Goal: Task Accomplishment & Management: Use online tool/utility

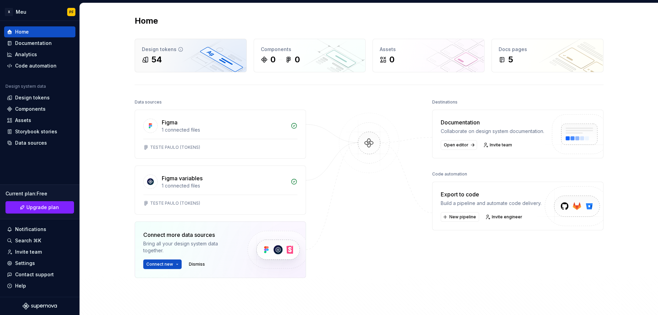
click at [161, 59] on div "54" at bounding box center [191, 59] width 98 height 11
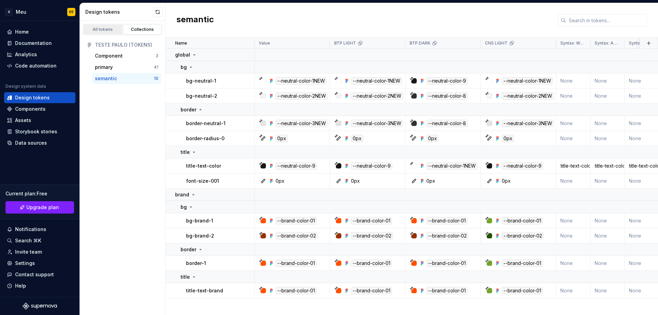
click at [104, 27] on div "All tokens" at bounding box center [103, 29] width 34 height 5
click at [147, 30] on div "Collections" at bounding box center [142, 29] width 34 height 5
click at [157, 9] on button "button" at bounding box center [158, 12] width 10 height 10
click at [107, 58] on div "Component" at bounding box center [109, 55] width 28 height 7
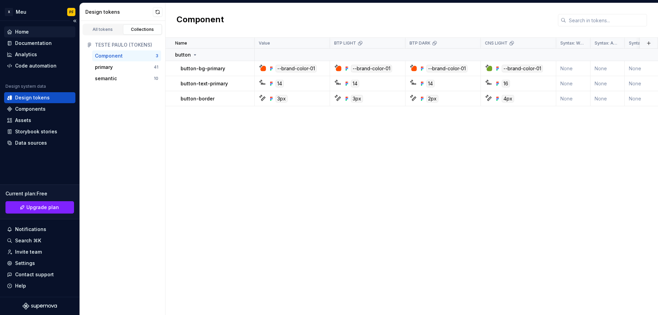
click at [35, 33] on div "Home" at bounding box center [40, 31] width 66 height 7
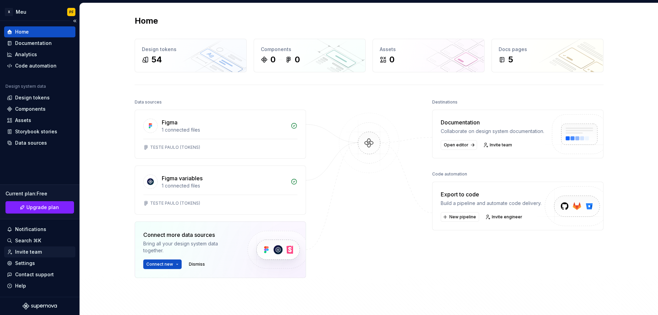
click at [23, 253] on div "Invite team" at bounding box center [28, 252] width 27 height 7
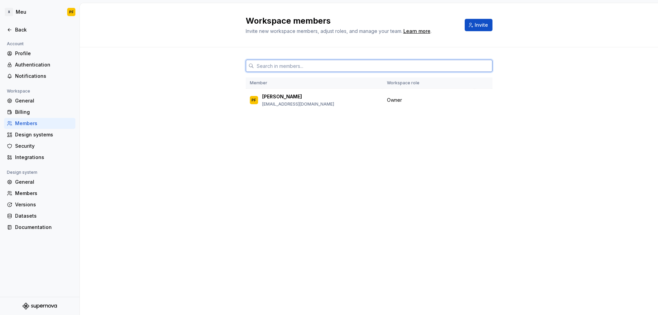
click at [288, 66] on input "text" at bounding box center [373, 66] width 239 height 12
paste input "[PERSON_NAME][EMAIL_ADDRESS][DOMAIN_NAME]"
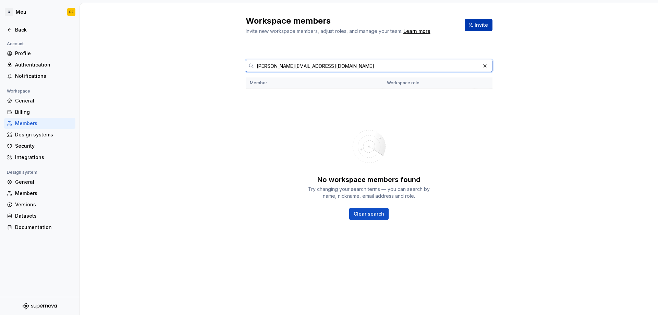
type input "[PERSON_NAME][EMAIL_ADDRESS][DOMAIN_NAME]"
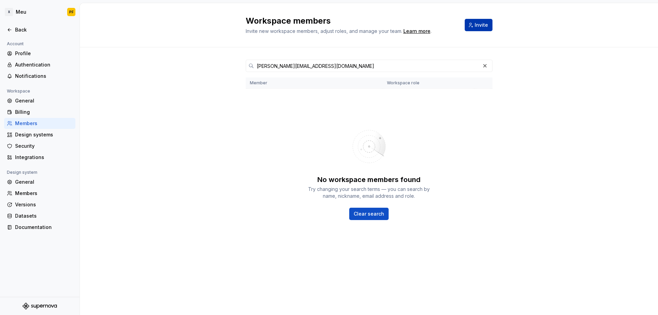
click at [478, 26] on span "Invite" at bounding box center [481, 25] width 13 height 7
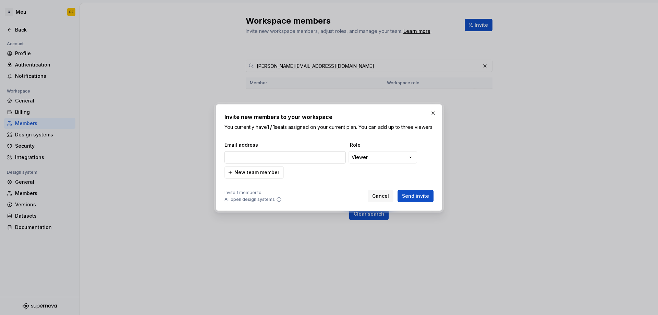
type input "[PERSON_NAME][EMAIL_ADDRESS][DOMAIN_NAME]"
click at [385, 161] on div "**********" at bounding box center [329, 157] width 658 height 315
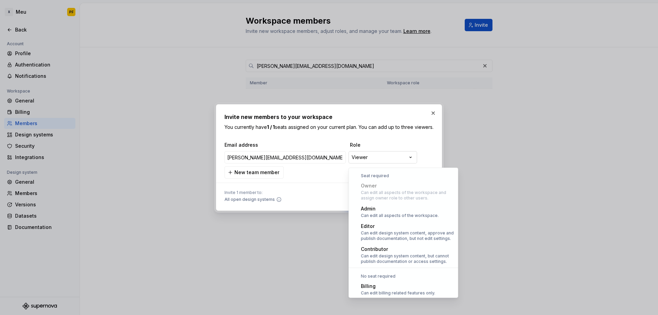
scroll to position [19, 0]
click at [379, 166] on div "**********" at bounding box center [329, 157] width 658 height 315
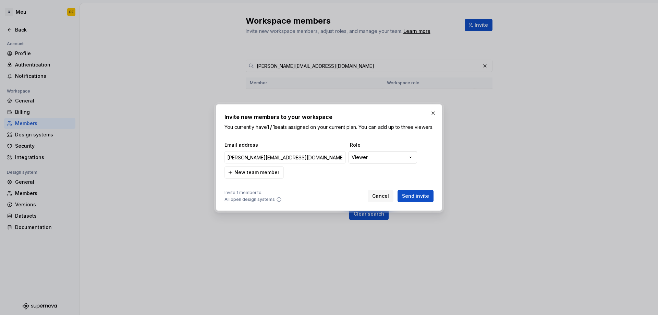
click at [372, 161] on div "**********" at bounding box center [329, 157] width 658 height 315
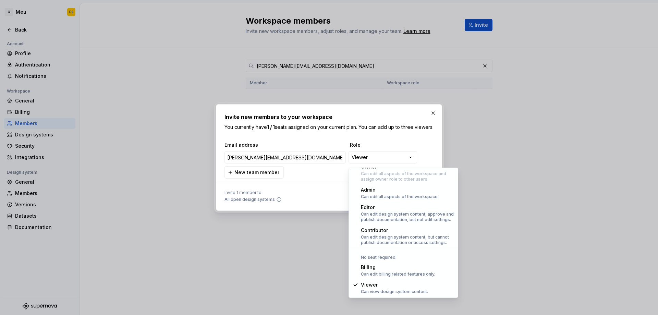
select select "*******"
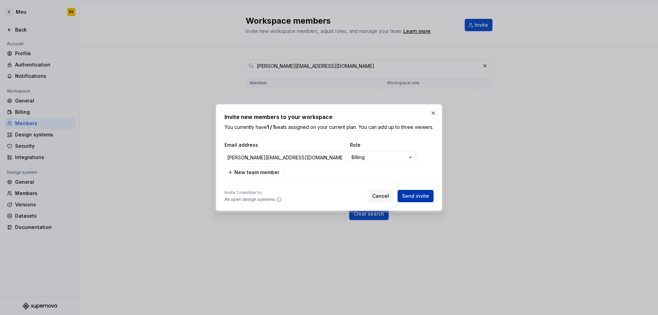
click at [430, 201] on button "Send invite" at bounding box center [416, 196] width 36 height 12
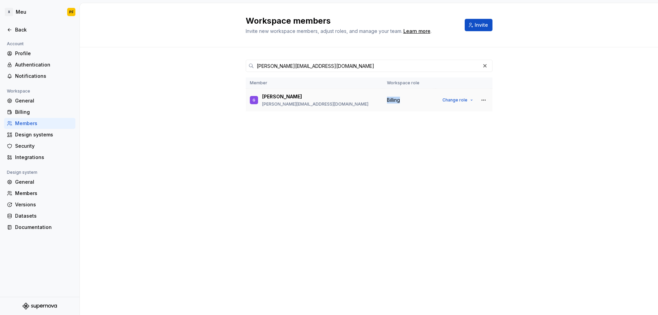
drag, startPoint x: 387, startPoint y: 100, endPoint x: 403, endPoint y: 100, distance: 16.8
click at [403, 100] on div "Billing" at bounding box center [409, 100] width 44 height 7
copy span "Billing"
click at [14, 31] on div "Back" at bounding box center [40, 29] width 66 height 7
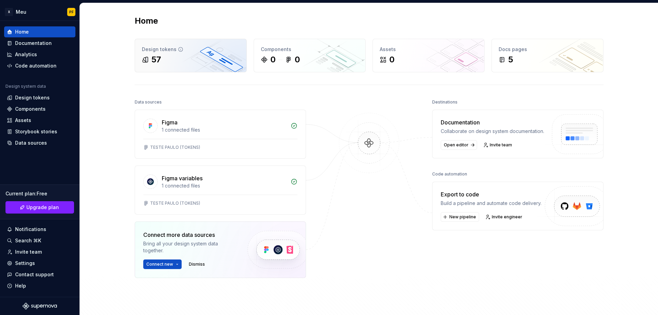
click at [164, 53] on div "Design tokens 57" at bounding box center [190, 55] width 111 height 33
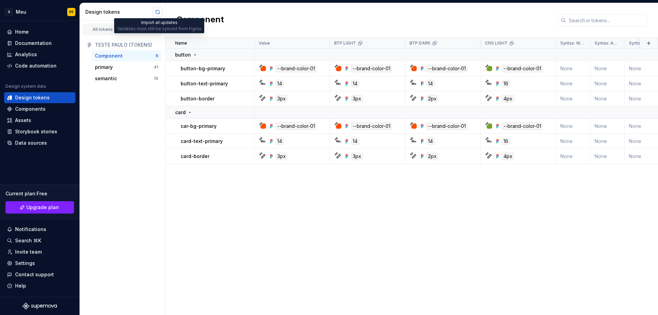
click at [158, 12] on button "button" at bounding box center [158, 12] width 10 height 10
click at [359, 44] on icon at bounding box center [360, 42] width 5 height 5
click at [395, 44] on html "X Meu PF Home Documentation Analytics Code automation Design system data Design…" at bounding box center [329, 157] width 658 height 315
click at [276, 41] on html "X Meu PF Home Documentation Analytics Code automation Design system data Design…" at bounding box center [329, 157] width 658 height 315
click at [266, 43] on p "Value" at bounding box center [264, 42] width 11 height 5
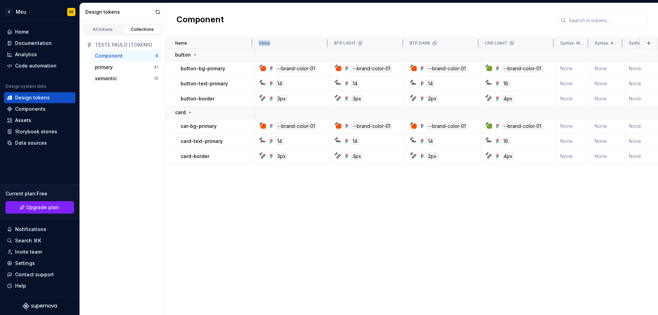
click at [266, 43] on p "Value" at bounding box center [264, 42] width 11 height 5
click at [290, 44] on div "Value" at bounding box center [292, 42] width 67 height 5
drag, startPoint x: 290, startPoint y: 44, endPoint x: 317, endPoint y: 43, distance: 26.8
click at [295, 44] on div "Value" at bounding box center [292, 42] width 67 height 5
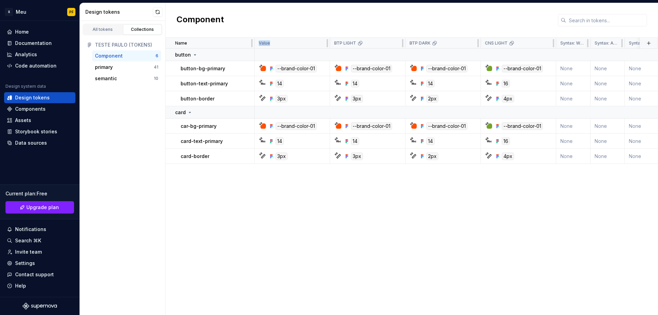
click at [317, 43] on div "Value" at bounding box center [292, 42] width 67 height 5
click at [114, 68] on div "primary" at bounding box center [124, 67] width 59 height 7
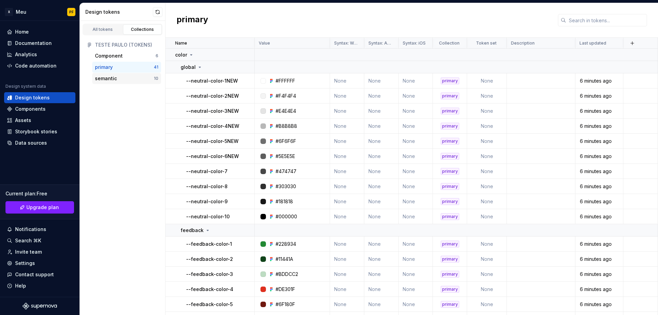
click at [124, 75] on div "semantic 10" at bounding box center [126, 78] width 69 height 11
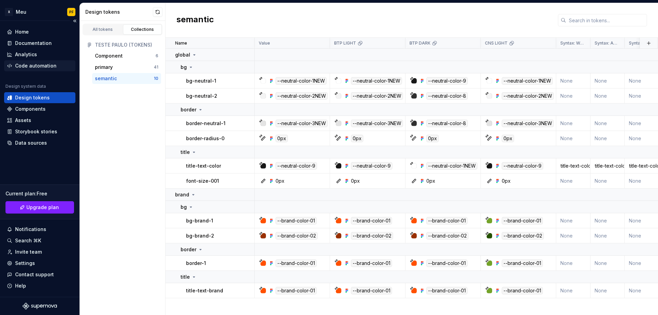
click at [29, 66] on div "Code automation" at bounding box center [35, 65] width 41 height 7
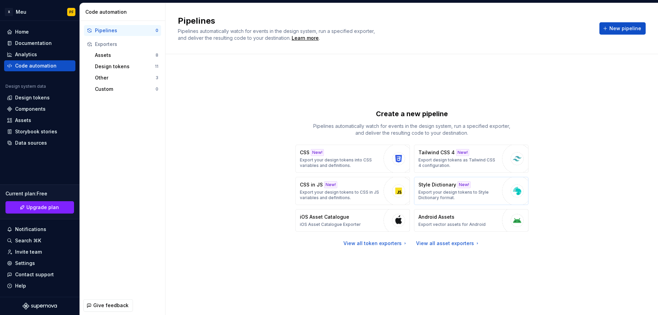
click at [495, 193] on p "Export your design tokens to Style Dictionary format." at bounding box center [459, 195] width 80 height 11
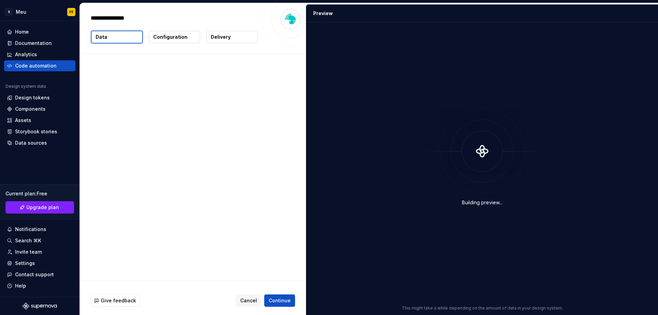
type textarea "*"
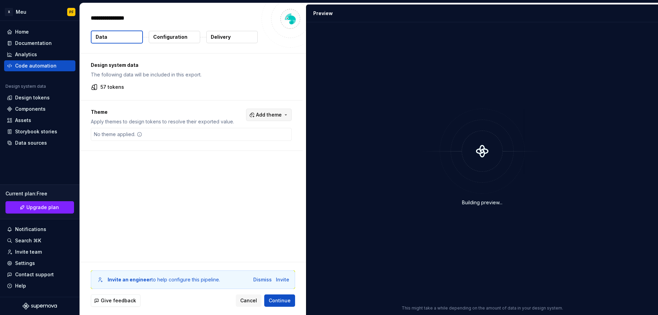
click at [279, 117] on span "Add theme" at bounding box center [269, 114] width 26 height 7
click at [237, 151] on div "BTP LIGHT" at bounding box center [234, 153] width 25 height 7
drag, startPoint x: 236, startPoint y: 162, endPoint x: 235, endPoint y: 166, distance: 3.6
click at [236, 162] on div "BTP DARK" at bounding box center [233, 164] width 23 height 7
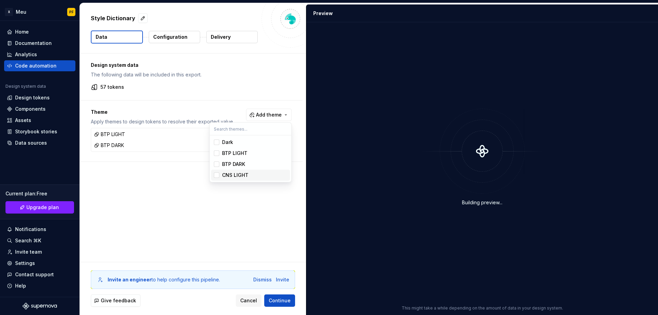
click at [235, 173] on div "CNS LIGHT" at bounding box center [235, 175] width 26 height 7
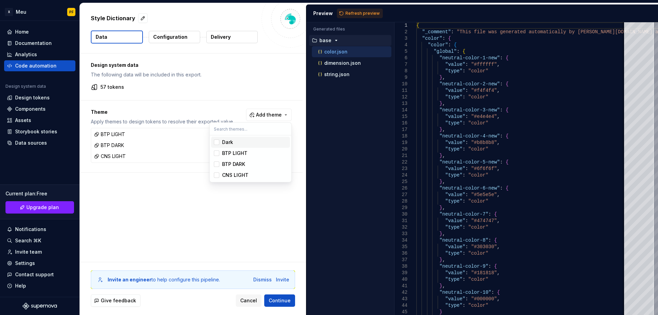
click at [363, 11] on html "X Meu PF Home Documentation Analytics Code automation Design system data Design…" at bounding box center [329, 157] width 658 height 315
click at [340, 12] on button "Refresh preview" at bounding box center [360, 14] width 46 height 10
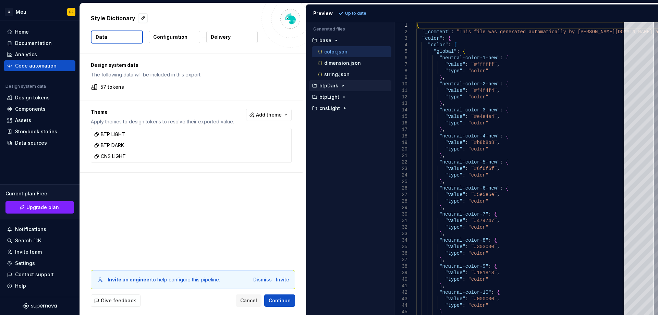
click at [335, 87] on p "btpDark" at bounding box center [328, 85] width 19 height 5
click at [336, 98] on p "color.json" at bounding box center [335, 96] width 23 height 5
type textarea "**********"
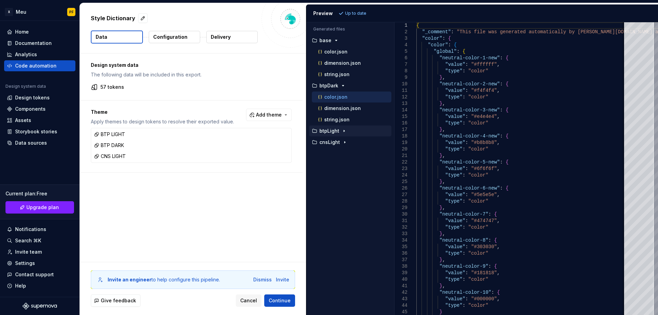
click at [324, 133] on p "btpLight" at bounding box center [329, 130] width 20 height 5
click at [331, 141] on p "color.json" at bounding box center [335, 142] width 23 height 5
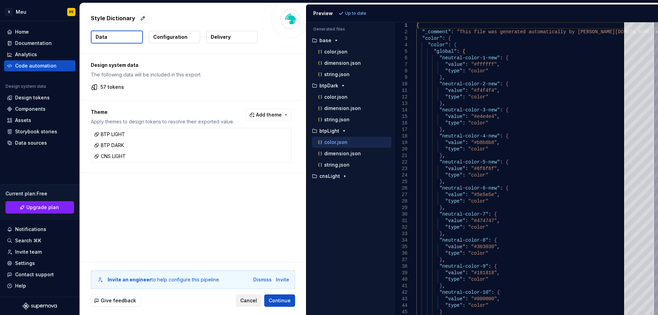
click at [247, 301] on span "Cancel" at bounding box center [248, 300] width 17 height 7
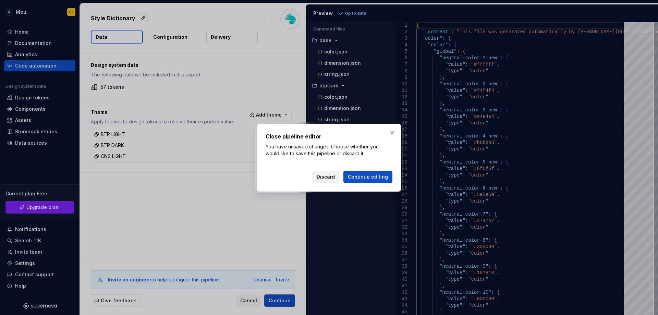
click at [325, 172] on button "Discard" at bounding box center [325, 177] width 27 height 12
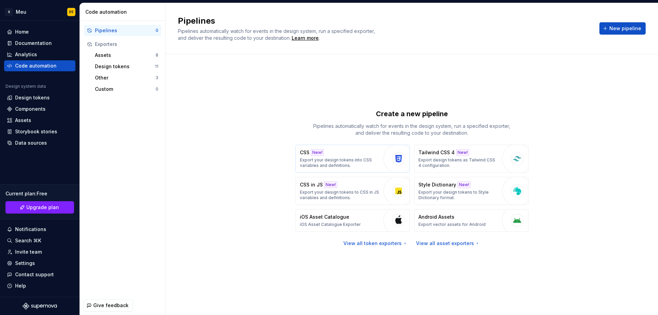
click at [336, 156] on div "CSS New! Export your design tokens into CSS variables and definitions." at bounding box center [340, 158] width 80 height 19
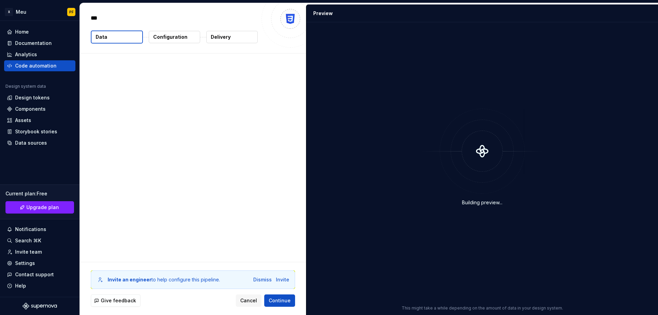
type textarea "*"
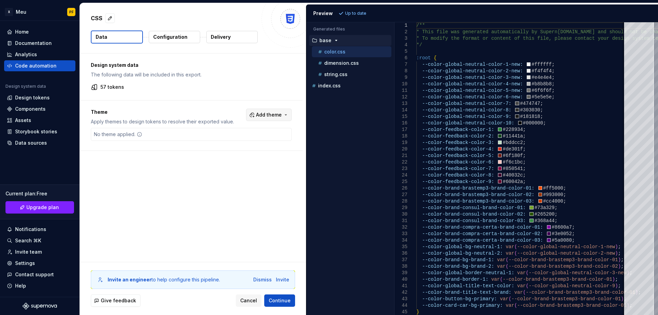
click at [282, 117] on button "Add theme" at bounding box center [269, 115] width 46 height 12
click at [604, 100] on html "X Meu PF Home Documentation Analytics Code automation Design system data Design…" at bounding box center [329, 157] width 658 height 315
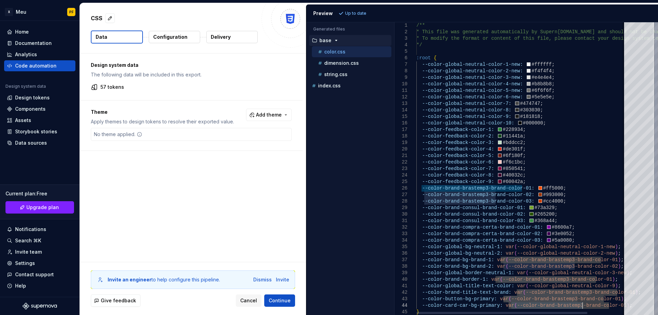
drag, startPoint x: 511, startPoint y: 306, endPoint x: 583, endPoint y: 307, distance: 71.6
click at [583, 307] on div "/** * This file was generated automatically by Supern [DOMAIN_NAME] and should …" at bounding box center [544, 170] width 257 height 297
type textarea "**********"
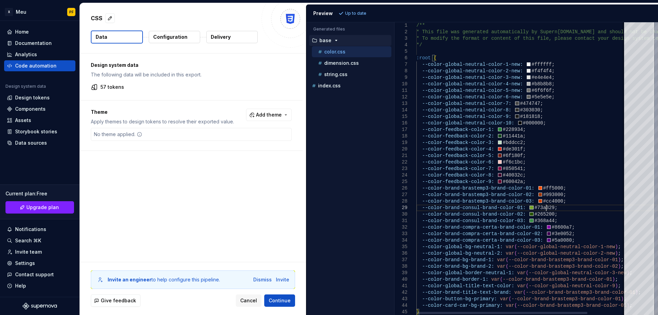
click at [576, 210] on div "/** * This file was generated automatically by Supern [DOMAIN_NAME] and should …" at bounding box center [544, 170] width 257 height 297
click at [250, 300] on span "Cancel" at bounding box center [248, 300] width 17 height 7
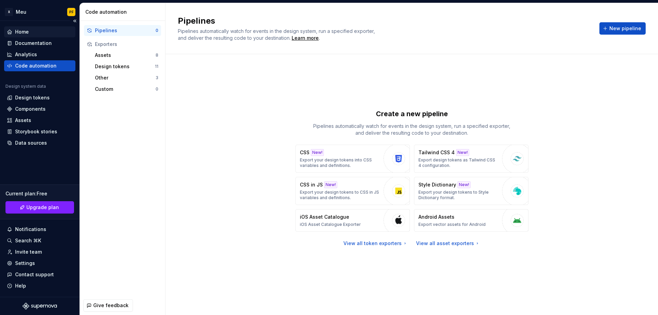
click at [21, 31] on div "Home" at bounding box center [22, 31] width 14 height 7
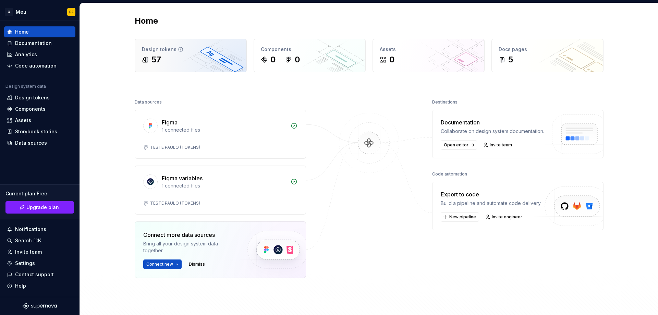
click at [184, 60] on div "57" at bounding box center [191, 59] width 98 height 11
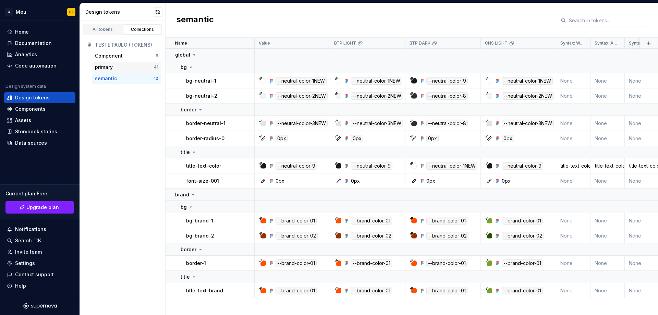
click at [107, 68] on div "primary" at bounding box center [104, 67] width 18 height 7
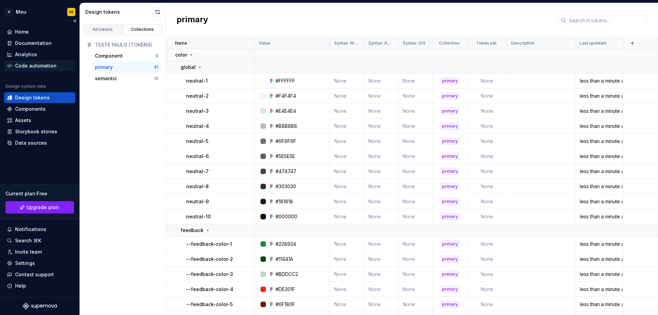
click at [25, 66] on div "Code automation" at bounding box center [35, 65] width 41 height 7
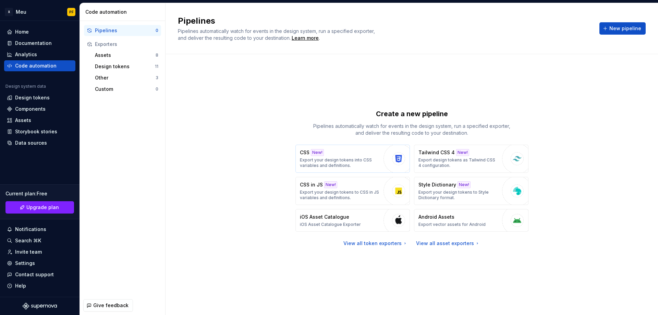
click at [313, 163] on p "Export your design tokens into CSS variables and definitions." at bounding box center [340, 162] width 80 height 11
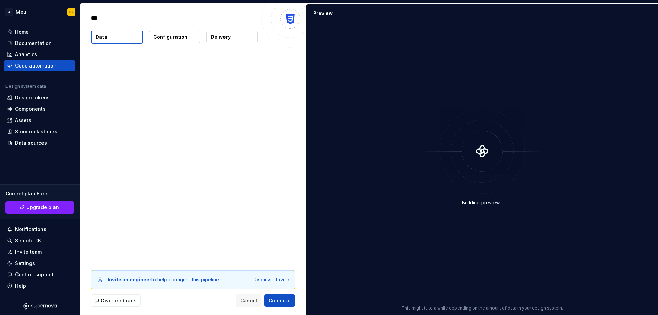
type textarea "*"
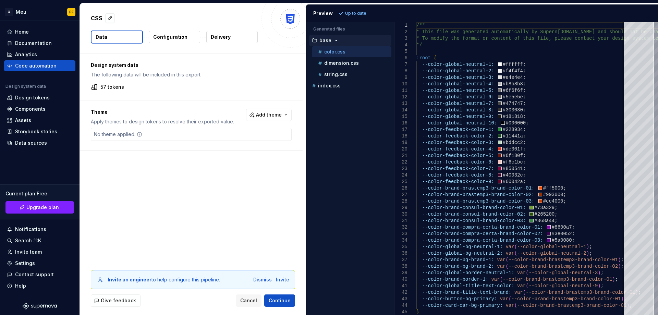
click at [350, 13] on p "Up to date" at bounding box center [355, 13] width 21 height 5
click at [271, 113] on span "Add theme" at bounding box center [269, 114] width 26 height 7
click at [238, 155] on div "BTP LIGHT" at bounding box center [234, 153] width 25 height 7
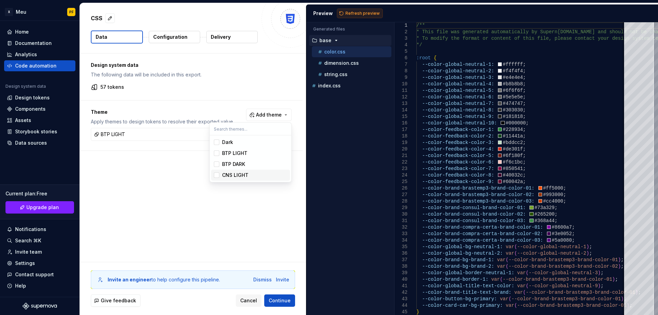
click at [343, 12] on html "X Meu PF Home Documentation Analytics Code automation Design system data Design…" at bounding box center [329, 157] width 658 height 315
click at [341, 12] on button "Refresh preview" at bounding box center [360, 14] width 46 height 10
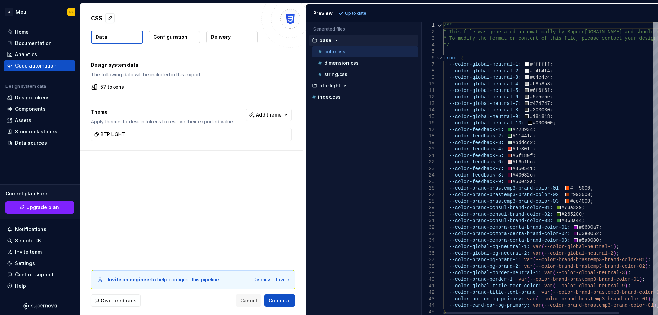
click at [422, 214] on div "Generated files Accessibility guide for tree . Navigate the tree with the arrow…" at bounding box center [482, 168] width 352 height 293
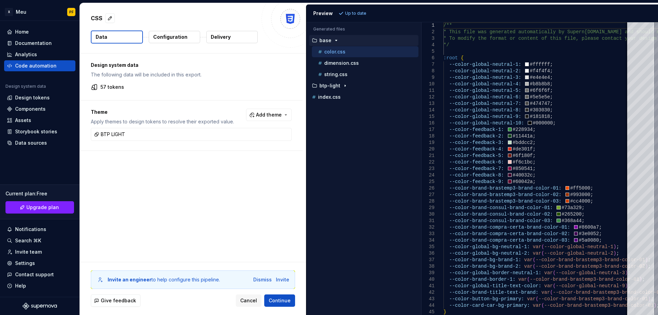
click at [293, 197] on div "Design system data The following data will be included in this export. 57 token…" at bounding box center [193, 157] width 226 height 208
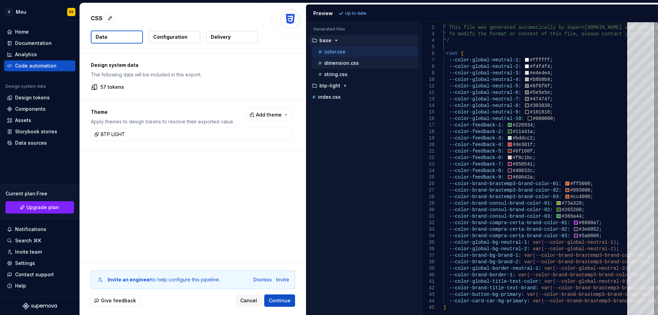
click at [344, 63] on p "dimension.css" at bounding box center [341, 62] width 35 height 5
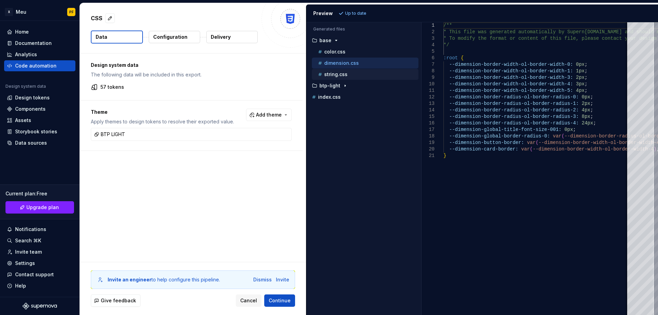
click at [343, 72] on p "string.css" at bounding box center [335, 74] width 23 height 5
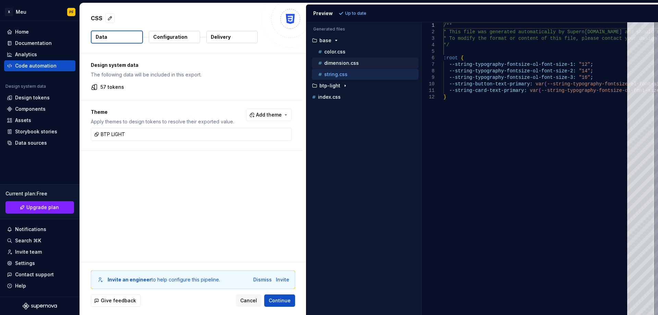
click at [341, 64] on p "dimension.css" at bounding box center [341, 62] width 35 height 5
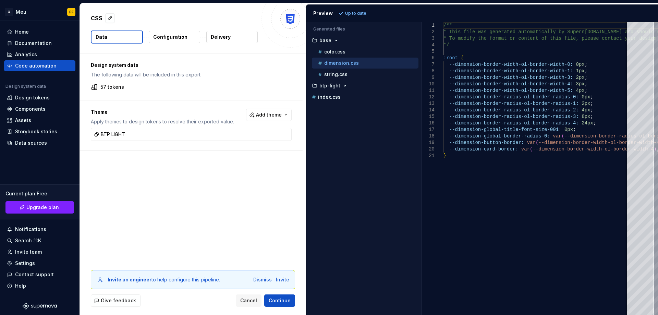
drag, startPoint x: 342, startPoint y: 72, endPoint x: 341, endPoint y: 67, distance: 5.2
click at [342, 72] on p "string.css" at bounding box center [335, 74] width 23 height 5
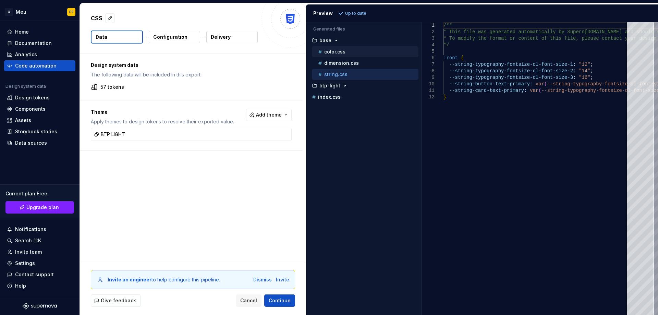
click at [337, 52] on p "color.css" at bounding box center [334, 51] width 21 height 5
type textarea "**********"
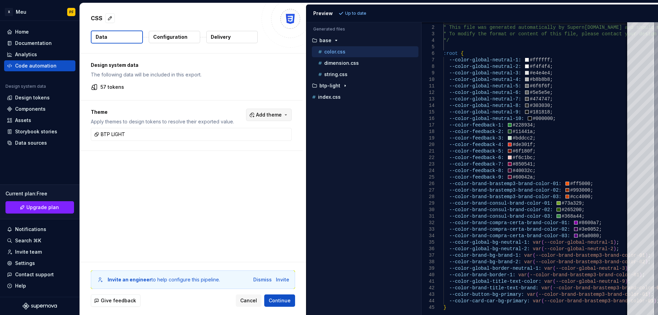
click at [284, 116] on button "Add theme" at bounding box center [269, 115] width 46 height 12
click at [231, 166] on div "BTP DARK" at bounding box center [233, 164] width 23 height 7
click at [230, 165] on div "BTP DARK" at bounding box center [233, 164] width 23 height 7
click at [229, 161] on div "BTP DARK" at bounding box center [233, 164] width 23 height 7
click at [342, 13] on html "X Meu PF Home Documentation Analytics Code automation Design system data Design…" at bounding box center [329, 157] width 658 height 315
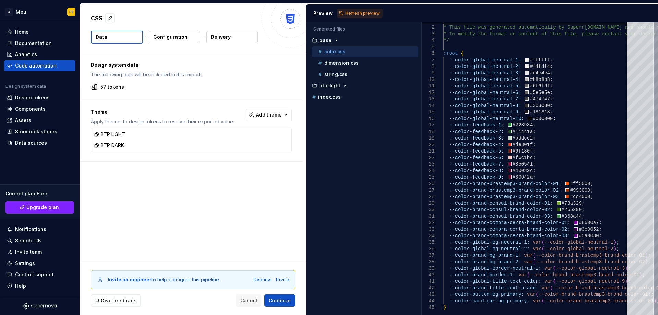
click at [342, 13] on button "Refresh preview" at bounding box center [360, 14] width 46 height 10
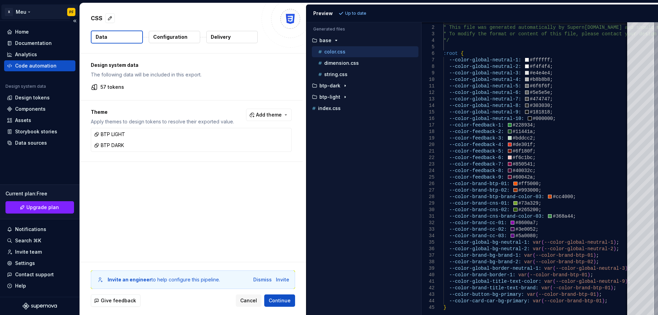
click at [10, 12] on html "X Meu PF Home Documentation Analytics Code automation Design system data Design…" at bounding box center [329, 157] width 658 height 315
click at [255, 305] on html "X Meu PF Home Documentation Analytics Code automation Design system data Design…" at bounding box center [329, 157] width 658 height 315
click at [251, 303] on span "Cancel" at bounding box center [248, 300] width 17 height 7
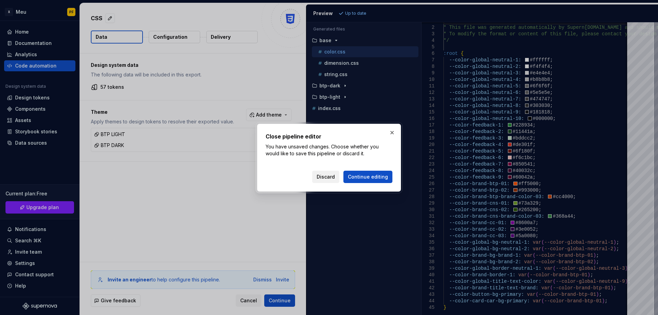
click at [332, 173] on button "Discard" at bounding box center [325, 177] width 27 height 12
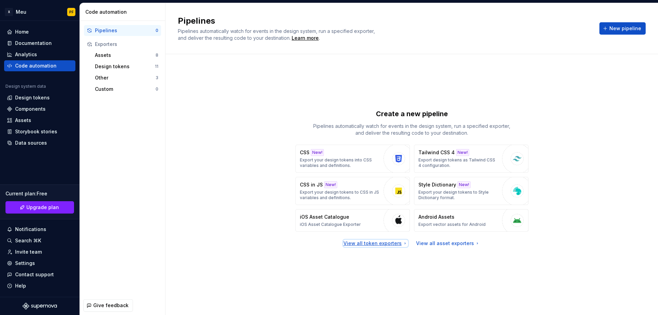
click at [374, 244] on div "View all token exporters" at bounding box center [375, 243] width 64 height 7
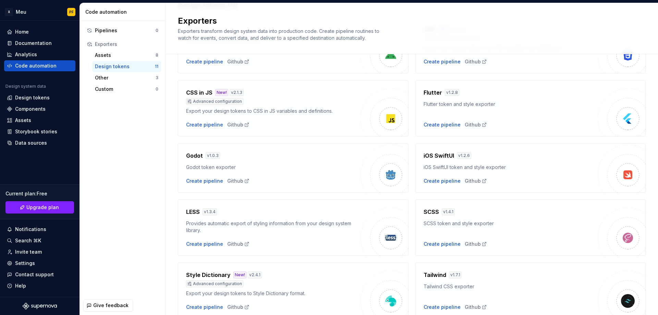
scroll to position [66, 0]
click at [439, 244] on div "Create pipeline" at bounding box center [442, 243] width 37 height 7
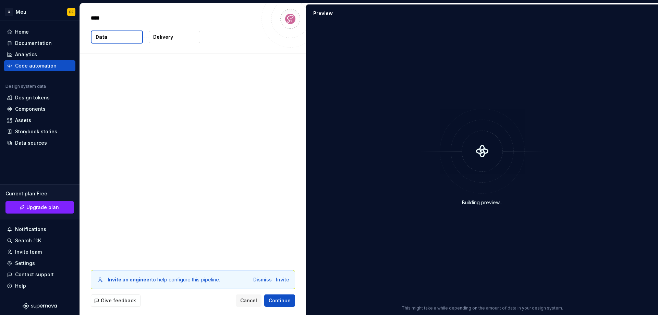
type textarea "*"
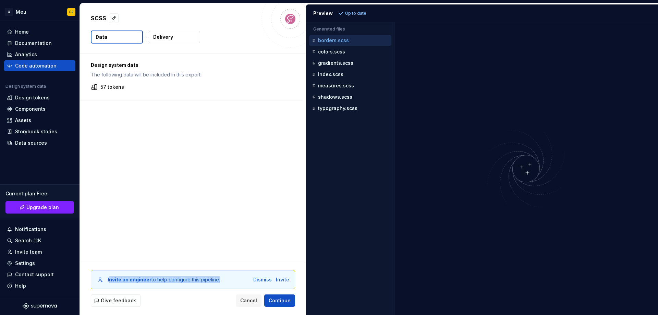
drag, startPoint x: 108, startPoint y: 280, endPoint x: 219, endPoint y: 283, distance: 110.4
click at [219, 283] on div "Invite an engineer to help configure this pipeline. Dismiss Invite" at bounding box center [193, 279] width 204 height 19
click at [215, 295] on div "Give feedback Cancel Continue" at bounding box center [193, 300] width 204 height 12
click at [283, 281] on div "Invite" at bounding box center [282, 279] width 13 height 7
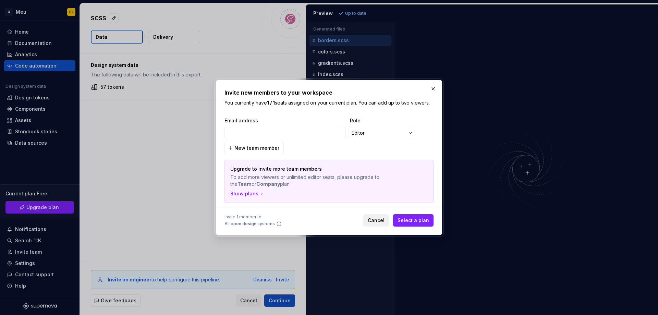
click at [377, 220] on span "Cancel" at bounding box center [376, 220] width 17 height 7
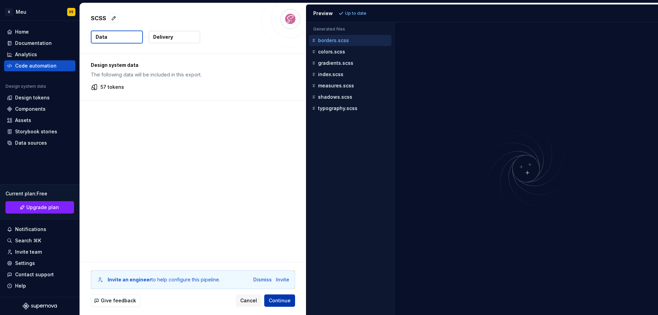
click at [282, 298] on span "Continue" at bounding box center [280, 300] width 22 height 7
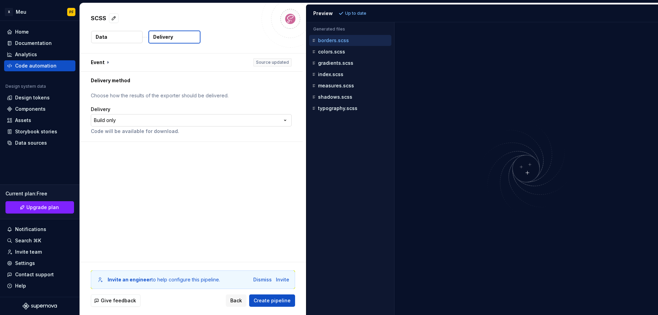
click at [178, 117] on html "**********" at bounding box center [329, 157] width 658 height 315
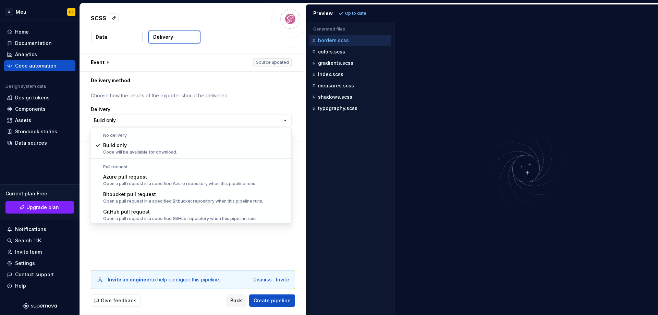
select select "******"
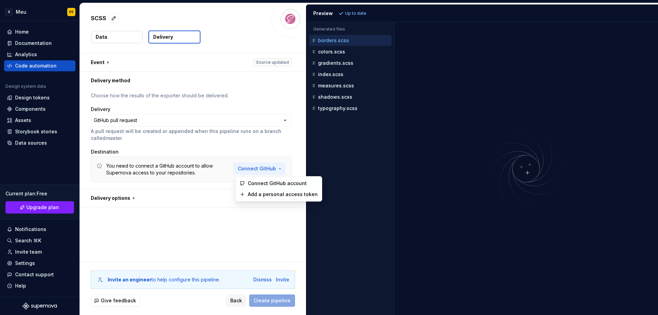
click at [265, 168] on html "**********" at bounding box center [329, 157] width 658 height 315
click at [268, 183] on span "Connect GitHub account" at bounding box center [282, 183] width 70 height 7
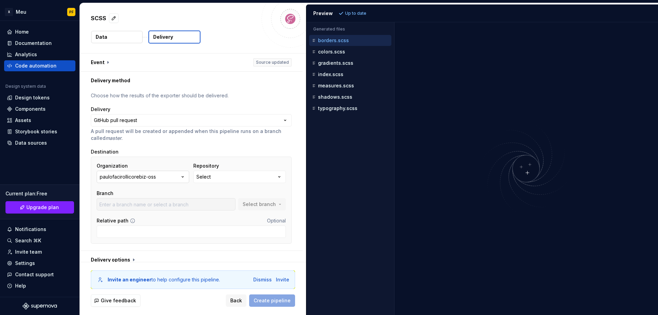
click at [144, 176] on div "paulofacirollicorebiz-oss" at bounding box center [128, 176] width 56 height 7
drag, startPoint x: 168, startPoint y: 204, endPoint x: 114, endPoint y: 206, distance: 53.5
click at [114, 206] on span "paulofacirollicorebiz-oss" at bounding box center [142, 204] width 89 height 11
click at [132, 175] on div "paulofacirollicorebiz-oss" at bounding box center [128, 176] width 56 height 7
drag, startPoint x: 124, startPoint y: 204, endPoint x: 95, endPoint y: 180, distance: 37.5
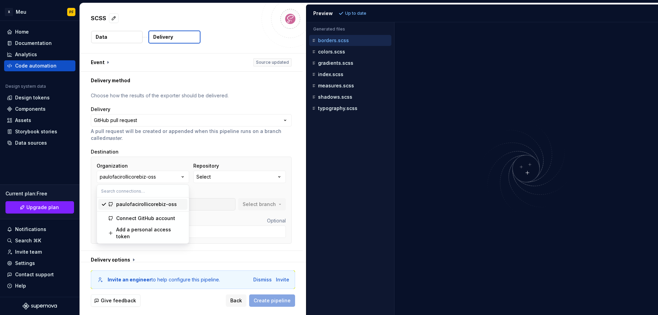
click at [95, 180] on div "Organization paulofacirollicorebiz-oss Repository Select Branch Select branch R…" at bounding box center [191, 200] width 201 height 87
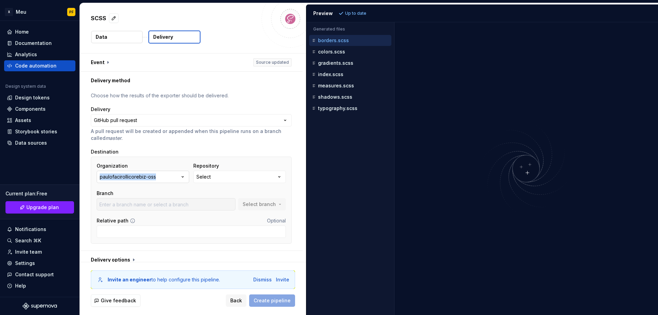
copy div "paulofacirollicorebiz-oss"
drag, startPoint x: 96, startPoint y: 175, endPoint x: 160, endPoint y: 180, distance: 63.6
click at [160, 180] on div "Organization paulofacirollicorebiz-oss Repository Select Branch Select branch R…" at bounding box center [191, 200] width 201 height 87
click at [273, 173] on button "Select" at bounding box center [239, 177] width 93 height 12
click at [273, 191] on button "Fetch latest" at bounding box center [283, 191] width 35 height 10
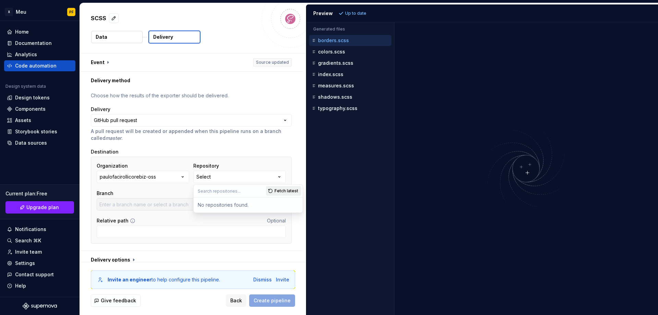
click at [273, 191] on button "Fetch latest" at bounding box center [283, 191] width 35 height 10
click at [273, 191] on div "Fetch latest" at bounding box center [284, 191] width 37 height 12
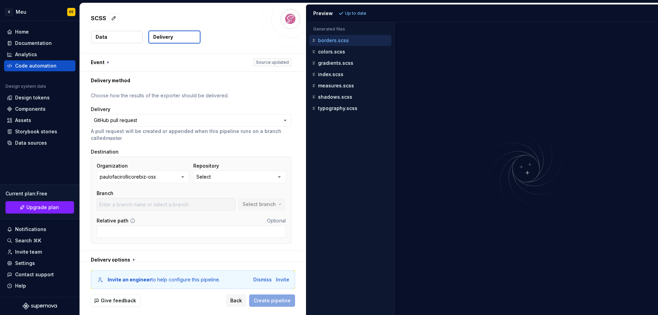
click at [263, 144] on div "**********" at bounding box center [191, 170] width 201 height 156
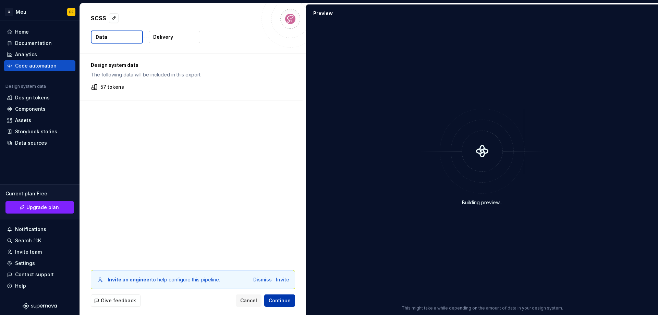
click at [280, 301] on span "Continue" at bounding box center [280, 300] width 22 height 7
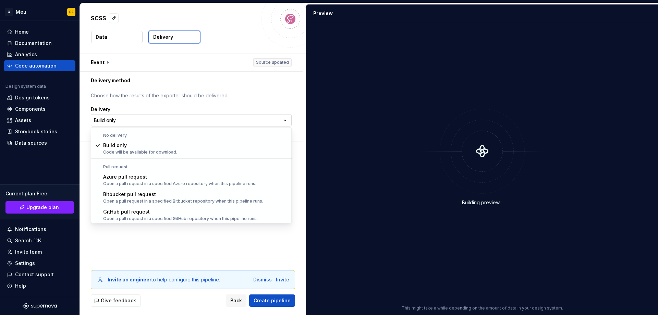
click at [252, 121] on html "**********" at bounding box center [329, 157] width 658 height 315
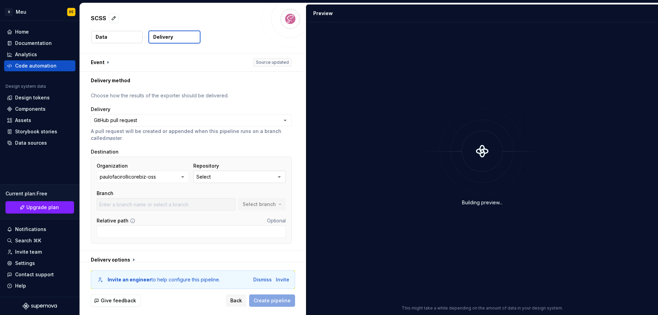
click at [278, 177] on icon "button" at bounding box center [279, 176] width 7 height 7
drag, startPoint x: 196, startPoint y: 205, endPoint x: 248, endPoint y: 205, distance: 51.4
click at [248, 205] on div "No repositories found." at bounding box center [248, 205] width 106 height 12
click at [144, 178] on div "paulofacirollicorebiz-oss" at bounding box center [128, 176] width 56 height 7
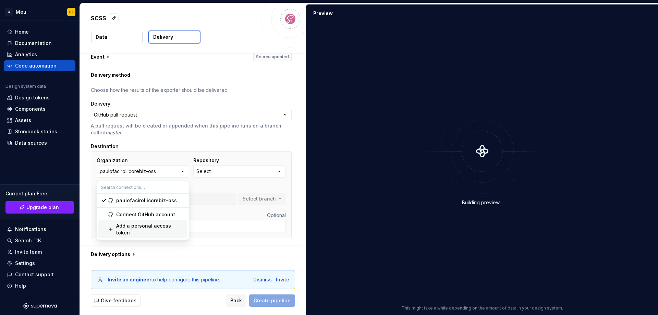
scroll to position [7, 0]
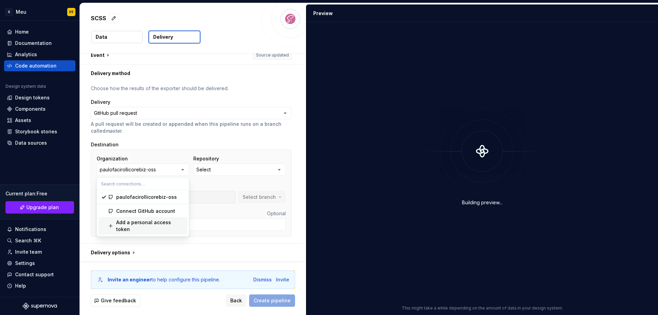
click at [87, 208] on div "**********" at bounding box center [191, 162] width 223 height 161
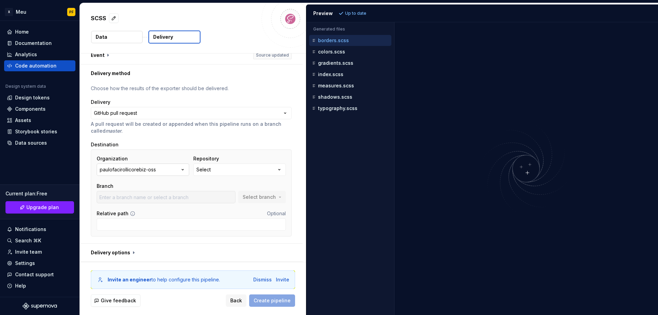
scroll to position [0, 0]
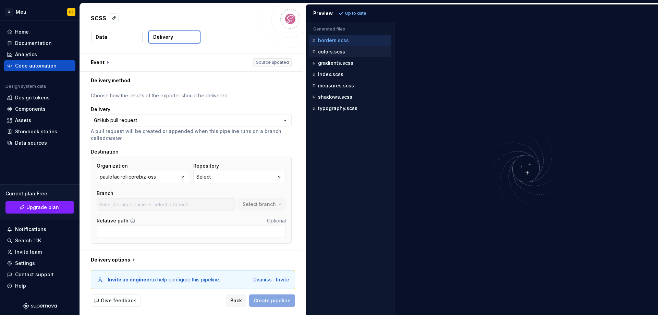
click at [322, 52] on p "colors.scss" at bounding box center [331, 51] width 27 height 5
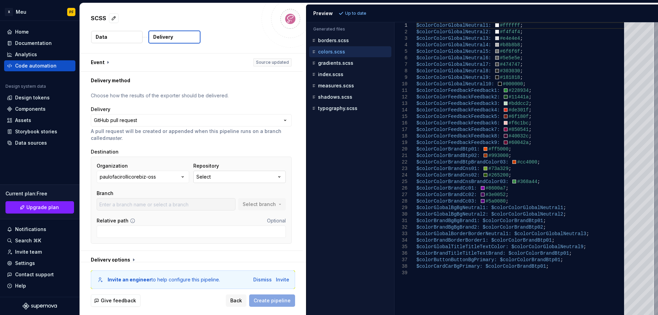
click at [262, 175] on button "Select" at bounding box center [239, 177] width 93 height 12
click at [123, 173] on div "paulofacirollicorebiz-oss" at bounding box center [128, 176] width 56 height 7
click at [128, 219] on div "Connect GitHub account" at bounding box center [145, 218] width 59 height 7
click at [23, 31] on div "Home" at bounding box center [22, 31] width 14 height 7
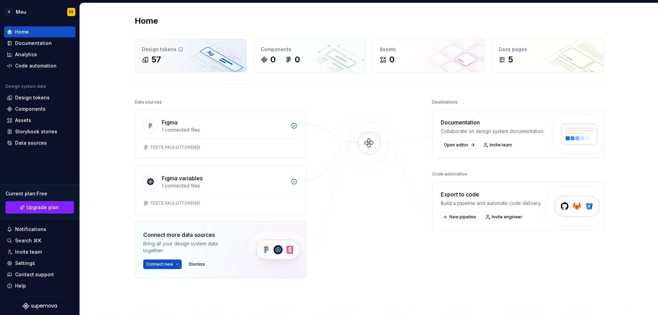
click at [156, 57] on div "57" at bounding box center [157, 59] width 10 height 11
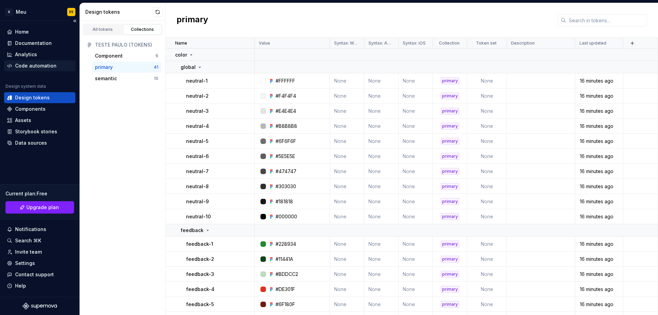
click at [20, 62] on div "Code automation" at bounding box center [35, 65] width 41 height 7
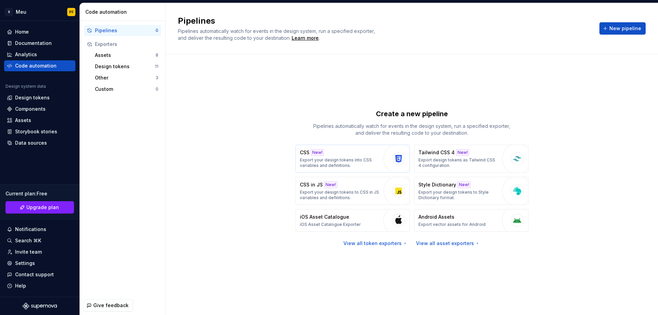
click at [337, 158] on p "Export your design tokens into CSS variables and definitions." at bounding box center [340, 162] width 80 height 11
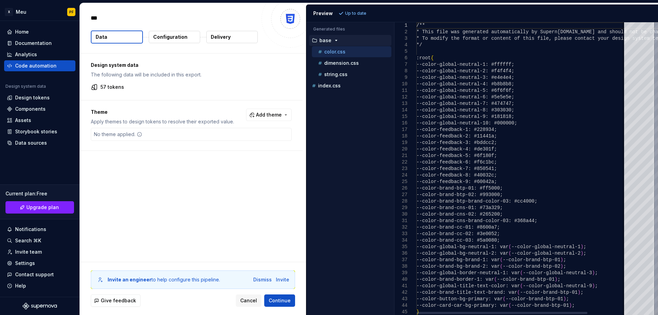
type textarea "*"
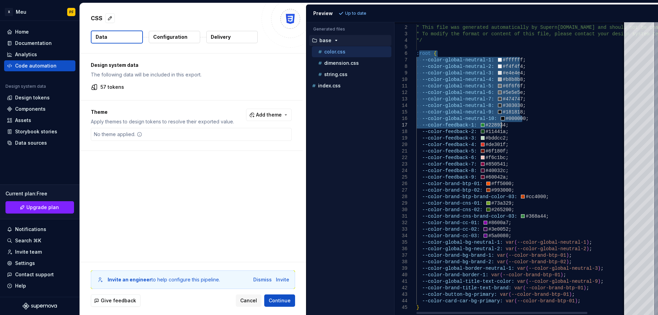
drag, startPoint x: 419, startPoint y: 58, endPoint x: 549, endPoint y: 110, distance: 139.4
click at [549, 110] on div "/** * This file was generated automatically by Supern ova.io and should not be …" at bounding box center [544, 166] width 257 height 297
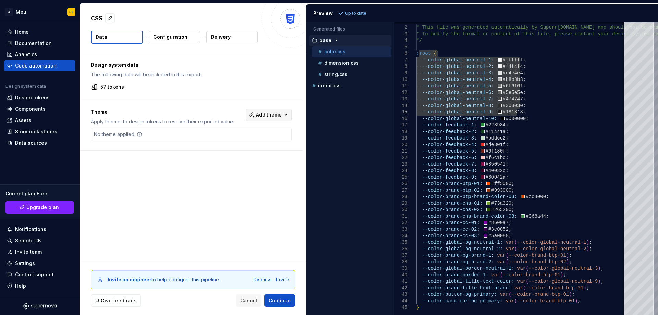
click at [281, 117] on span "Add theme" at bounding box center [269, 114] width 26 height 7
click at [231, 154] on div "BTP LIGHT" at bounding box center [234, 153] width 25 height 7
click at [232, 162] on div "BTP DARK" at bounding box center [233, 164] width 23 height 7
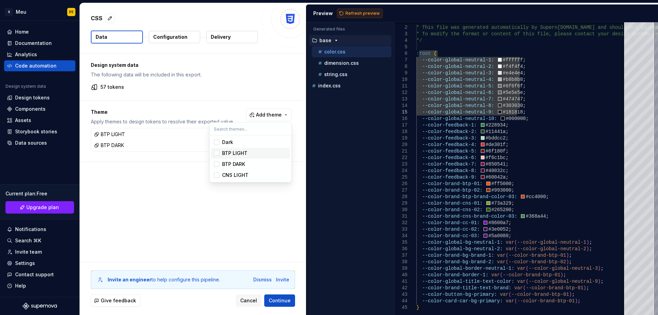
click at [351, 9] on html "X Meu PF Home Documentation Analytics Code automation Design system data Design…" at bounding box center [329, 157] width 658 height 315
click at [346, 14] on span "Refresh preview" at bounding box center [363, 13] width 34 height 5
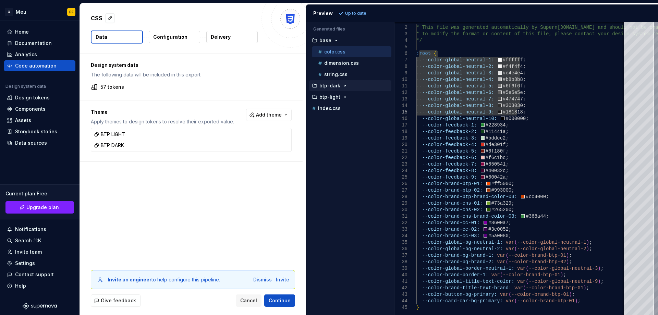
click at [327, 84] on p "btp-dark" at bounding box center [329, 85] width 21 height 5
click at [331, 101] on div "color.css" at bounding box center [352, 97] width 80 height 11
click at [332, 97] on p "color.css" at bounding box center [334, 96] width 21 height 5
type textarea "**********"
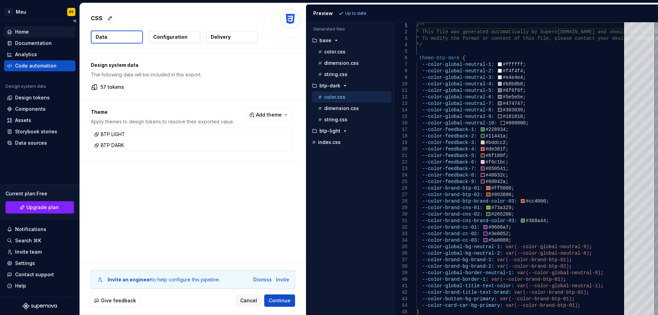
click at [17, 28] on div "Home" at bounding box center [39, 31] width 71 height 11
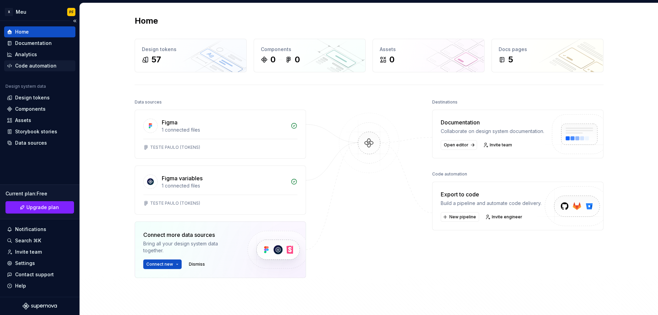
click at [25, 65] on div "Code automation" at bounding box center [35, 65] width 41 height 7
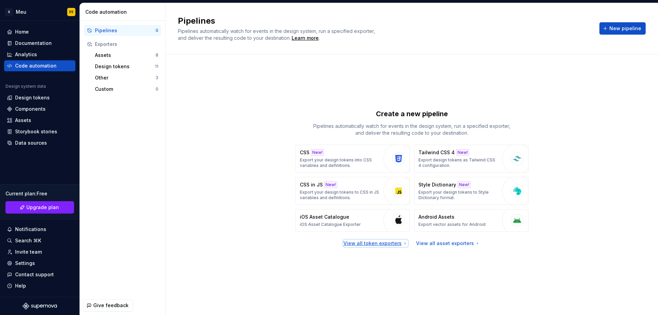
click at [384, 241] on div "View all token exporters" at bounding box center [375, 243] width 64 height 7
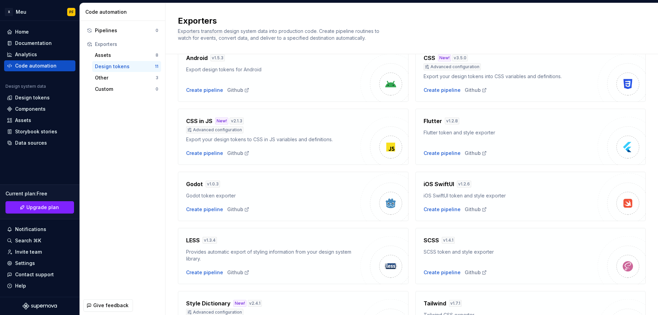
scroll to position [69, 0]
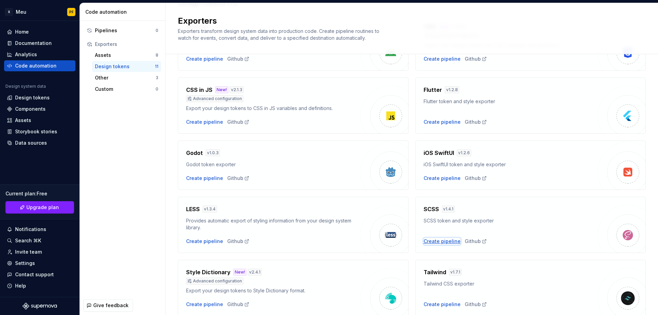
click at [433, 242] on div "Create pipeline" at bounding box center [442, 241] width 37 height 7
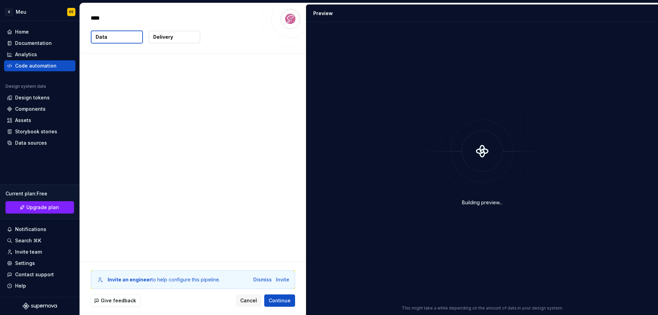
type textarea "*"
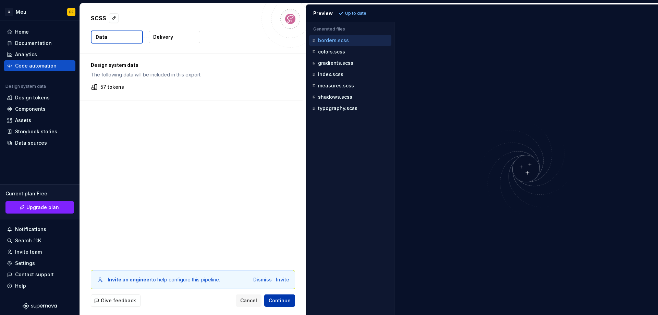
click at [277, 299] on span "Continue" at bounding box center [280, 300] width 22 height 7
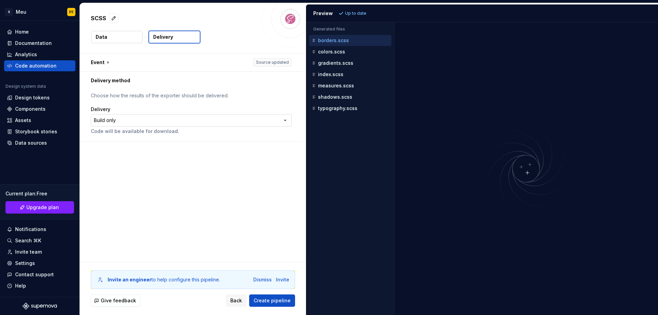
click at [256, 122] on html "**********" at bounding box center [329, 157] width 658 height 315
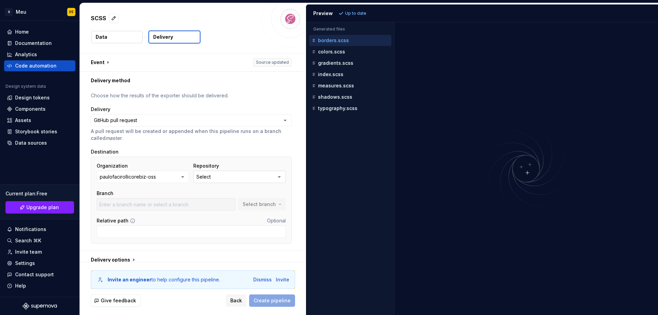
click at [281, 174] on icon "button" at bounding box center [279, 176] width 7 height 7
click at [255, 205] on div "No repositories found." at bounding box center [248, 205] width 106 height 12
drag, startPoint x: 255, startPoint y: 205, endPoint x: 251, endPoint y: 200, distance: 6.1
click at [255, 205] on div "No repositories found." at bounding box center [248, 205] width 106 height 12
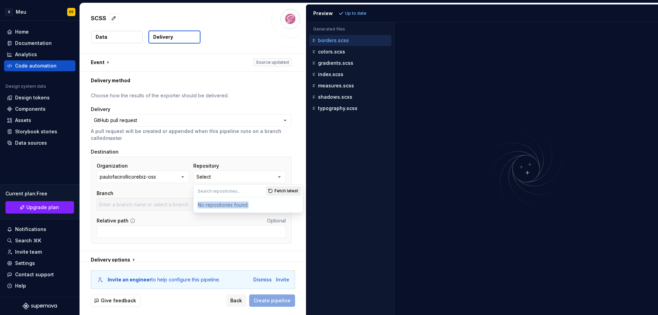
click at [274, 191] on button "Fetch latest" at bounding box center [283, 191] width 35 height 10
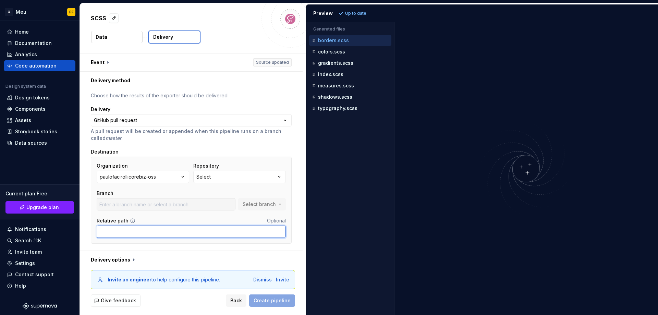
click at [136, 231] on input "Relative path" at bounding box center [191, 232] width 189 height 12
click at [262, 173] on button "Select" at bounding box center [239, 177] width 93 height 12
click at [278, 190] on span "Fetch latest" at bounding box center [287, 190] width 24 height 5
click at [278, 190] on div "Fetch latest" at bounding box center [284, 191] width 37 height 12
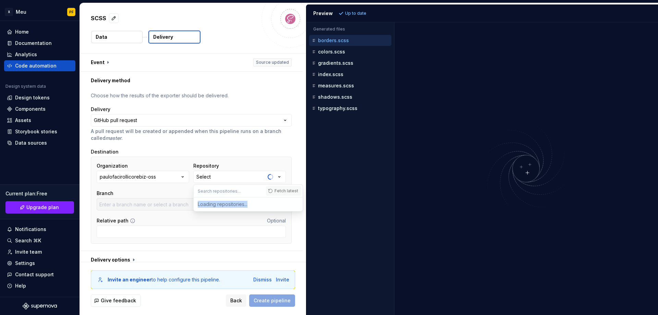
click at [278, 190] on div "Fetch latest" at bounding box center [284, 191] width 37 height 12
click at [178, 178] on button "paulofacirollicorebiz-oss" at bounding box center [143, 177] width 93 height 12
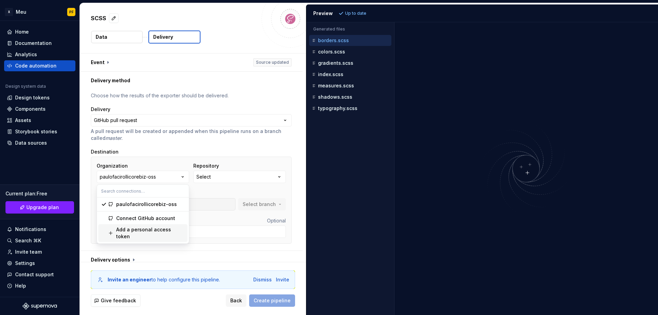
click at [163, 231] on div "Add a personal access token" at bounding box center [150, 233] width 69 height 14
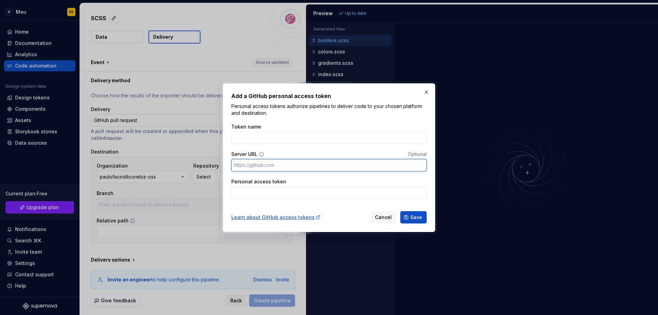
click at [245, 164] on input "Server URL" at bounding box center [328, 165] width 195 height 12
paste input "https://github.com/gussstavosantana/supernova.git"
type input "https://github.com/gussstavosantana/supernova.git"
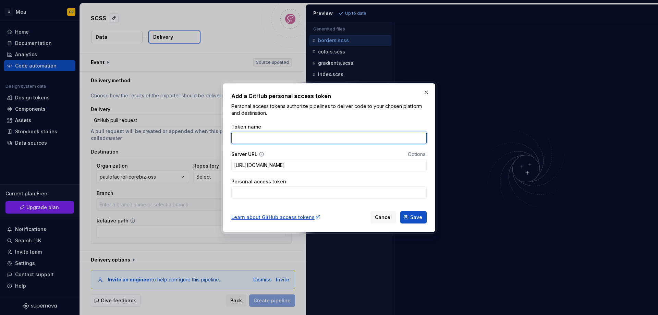
click at [248, 140] on input "Token name" at bounding box center [328, 138] width 195 height 12
paste input "supernova"
type input "supernova"
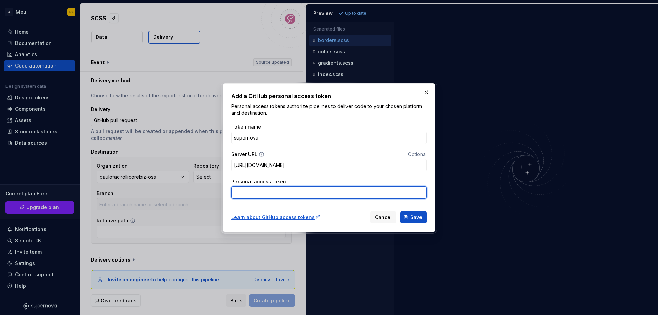
click at [241, 192] on input "Personal access token" at bounding box center [328, 192] width 195 height 12
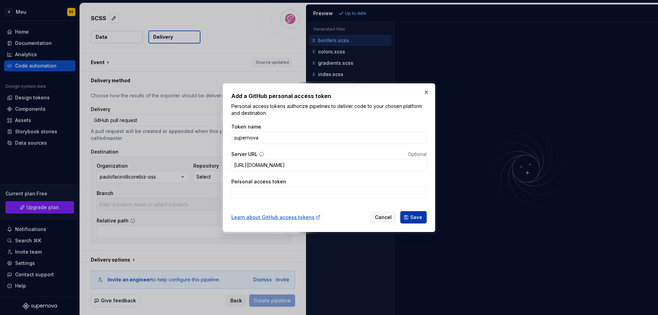
click at [421, 217] on span "Save" at bounding box center [416, 217] width 12 height 7
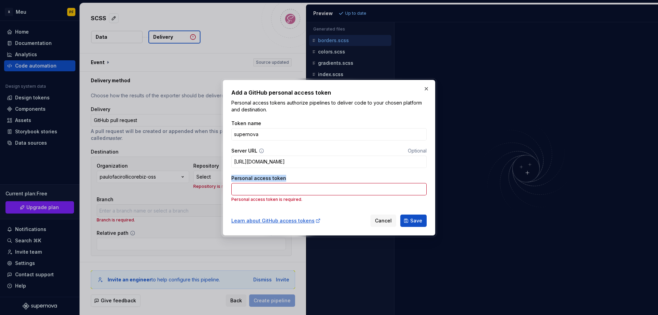
drag, startPoint x: 231, startPoint y: 177, endPoint x: 283, endPoint y: 178, distance: 52.5
click at [283, 178] on div "Add a GitHub personal access token Personal access tokens authorize pipelines t…" at bounding box center [329, 158] width 213 height 156
click at [279, 221] on div "Learn about GitHub access tokens" at bounding box center [275, 220] width 89 height 7
click at [383, 222] on span "Cancel" at bounding box center [383, 220] width 17 height 7
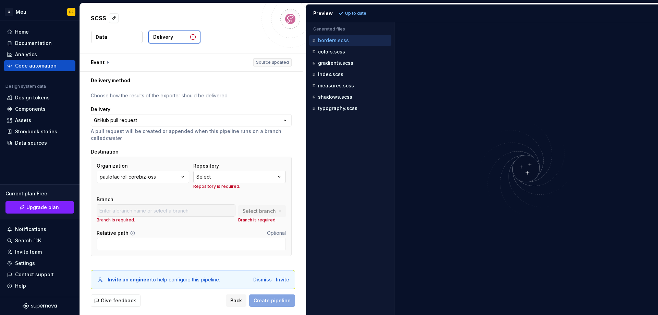
click at [265, 174] on button "Select" at bounding box center [239, 177] width 93 height 12
click at [287, 192] on span "Fetch latest" at bounding box center [287, 190] width 24 height 5
click at [288, 152] on div "Destination" at bounding box center [191, 151] width 201 height 7
click at [174, 177] on button "paulofacirollicorebiz-oss" at bounding box center [143, 177] width 93 height 12
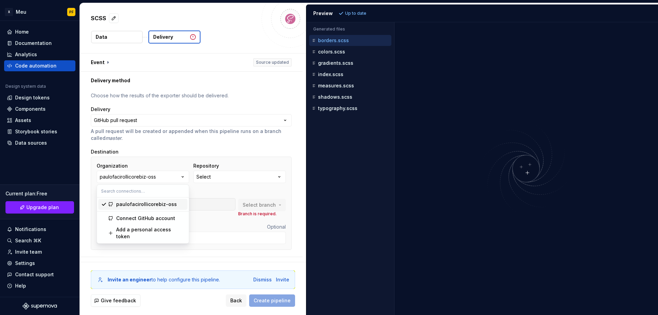
click at [143, 205] on div "paulofacirollicorebiz-oss" at bounding box center [146, 204] width 61 height 7
drag, startPoint x: 222, startPoint y: 280, endPoint x: 107, endPoint y: 281, distance: 114.5
click at [107, 281] on div "Invite an engineer to help configure this pipeline. Dismiss Invite" at bounding box center [193, 279] width 193 height 7
click at [242, 265] on div "Invite an engineer to help configure this pipeline. Dismiss Invite Give feedbac…" at bounding box center [193, 288] width 226 height 53
click at [149, 174] on div "paulofacirollicorebiz-oss" at bounding box center [128, 176] width 56 height 7
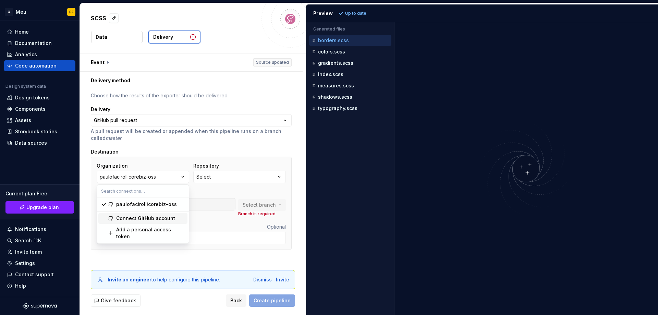
click at [89, 213] on div "**********" at bounding box center [191, 172] width 223 height 167
click at [223, 174] on button "Select" at bounding box center [239, 177] width 93 height 12
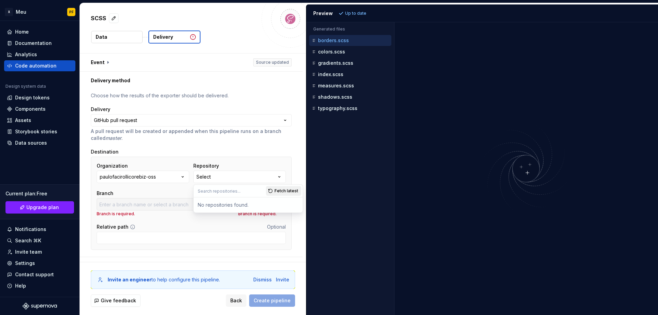
click at [292, 190] on span "Fetch latest" at bounding box center [287, 190] width 24 height 5
click at [174, 174] on button "paulofacirollicorebiz-oss" at bounding box center [143, 177] width 93 height 12
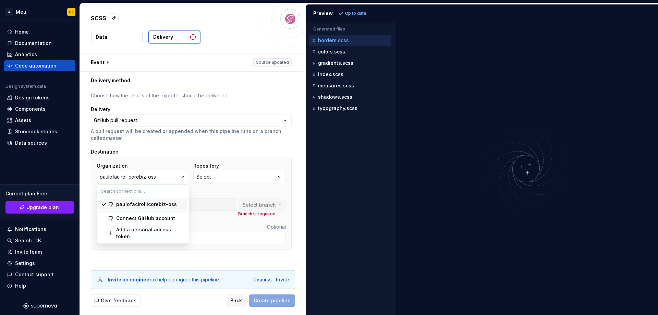
click at [149, 205] on div "paulofacirollicorebiz-oss" at bounding box center [146, 204] width 61 height 7
click at [158, 177] on button "paulofacirollicorebiz-oss" at bounding box center [143, 177] width 93 height 12
click at [143, 222] on span "Connect GitHub account" at bounding box center [142, 218] width 89 height 11
click at [153, 176] on div "paulofacirollicorebiz-oss" at bounding box center [128, 176] width 56 height 7
click at [121, 202] on div "paulofacirollicorebiz-oss" at bounding box center [146, 204] width 61 height 7
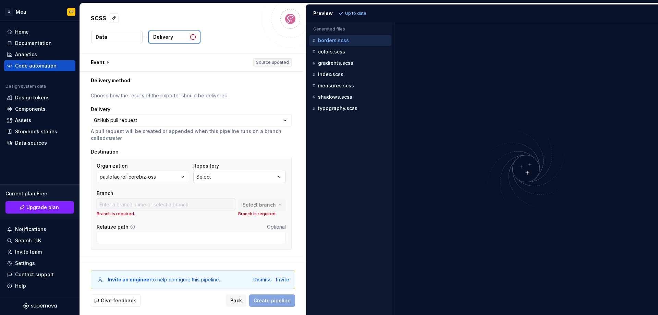
click at [254, 179] on button "Select" at bounding box center [239, 177] width 93 height 12
click at [281, 192] on span "Fetch latest" at bounding box center [287, 190] width 24 height 5
click at [281, 192] on div "Fetch latest" at bounding box center [284, 191] width 37 height 12
click at [129, 175] on div "paulofacirollicorebiz-oss" at bounding box center [128, 176] width 56 height 7
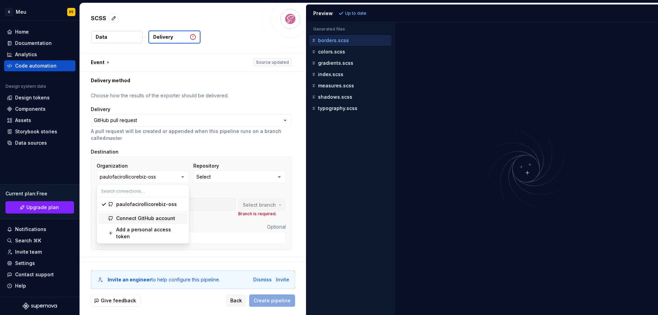
click at [130, 217] on div "Connect GitHub account" at bounding box center [145, 218] width 59 height 7
drag, startPoint x: 229, startPoint y: 171, endPoint x: 229, endPoint y: 177, distance: 5.1
click at [229, 172] on button "Select" at bounding box center [239, 177] width 93 height 12
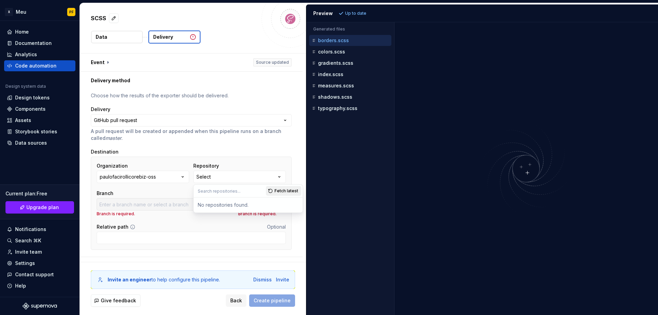
click at [284, 192] on span "Fetch latest" at bounding box center [287, 190] width 24 height 5
click at [284, 192] on div "Fetch latest" at bounding box center [284, 191] width 37 height 12
click at [284, 191] on div "Fetch latest" at bounding box center [284, 191] width 37 height 12
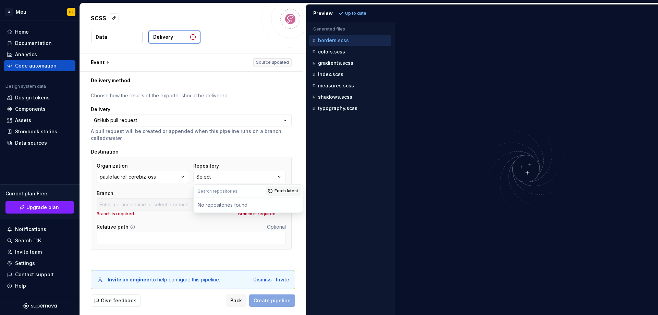
click at [183, 174] on icon "button" at bounding box center [182, 176] width 7 height 7
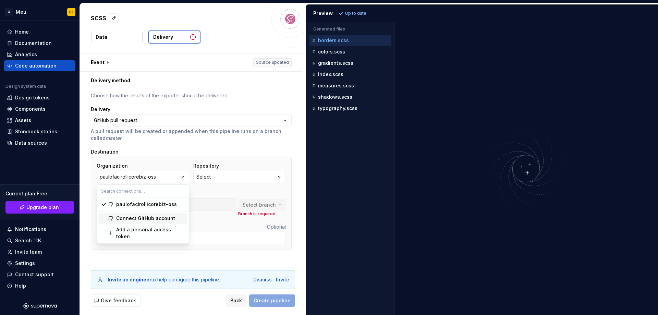
click at [285, 167] on div "Repository" at bounding box center [239, 165] width 93 height 7
click at [181, 173] on icon "button" at bounding box center [182, 176] width 7 height 7
click at [138, 231] on div "Add a personal access token" at bounding box center [150, 233] width 69 height 14
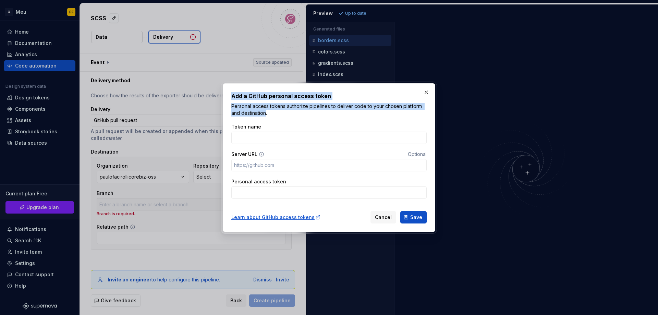
drag, startPoint x: 266, startPoint y: 111, endPoint x: 226, endPoint y: 97, distance: 42.5
click at [226, 97] on div "Add a GitHub personal access token Personal access tokens authorize pipelines t…" at bounding box center [329, 157] width 213 height 149
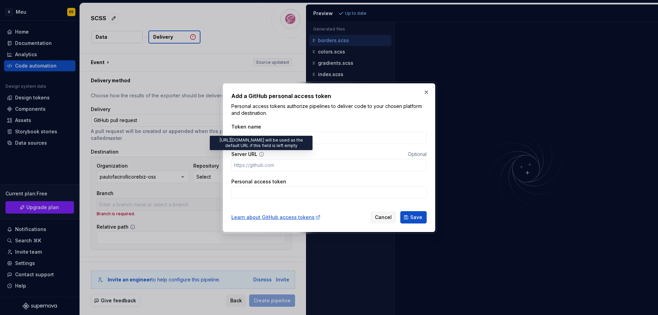
click at [262, 155] on icon at bounding box center [261, 154] width 5 height 5
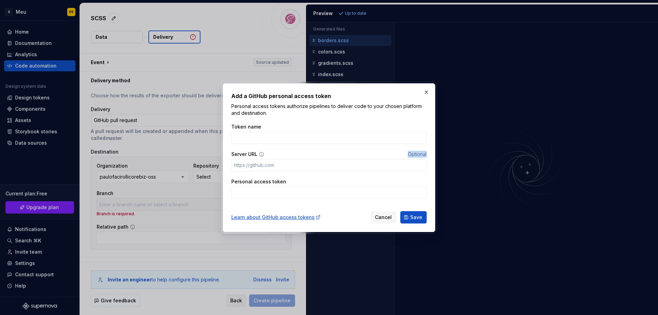
click at [262, 155] on icon at bounding box center [261, 154] width 5 height 5
click at [426, 93] on button "button" at bounding box center [427, 92] width 10 height 10
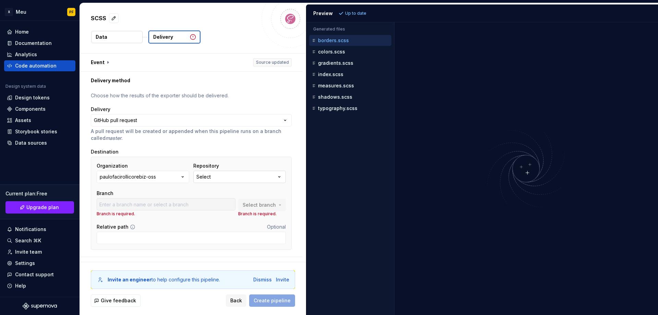
click at [256, 174] on button "Select" at bounding box center [239, 177] width 93 height 12
click at [277, 193] on span "Fetch latest" at bounding box center [287, 190] width 24 height 5
click at [150, 173] on button "paulofacirollicorebiz-oss" at bounding box center [143, 177] width 93 height 12
